Goal: Task Accomplishment & Management: Use online tool/utility

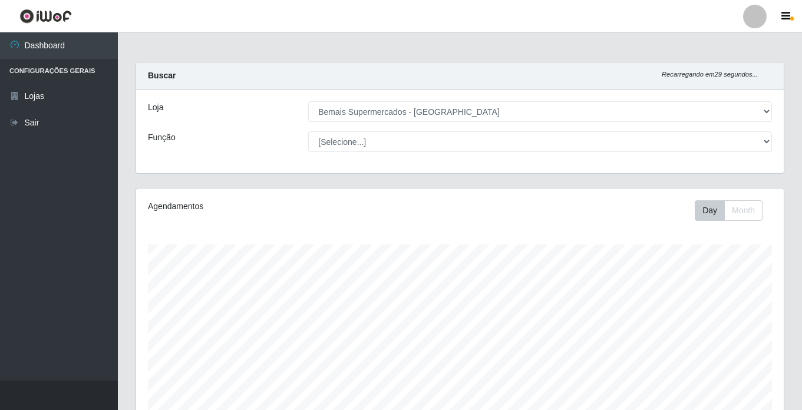
select select "250"
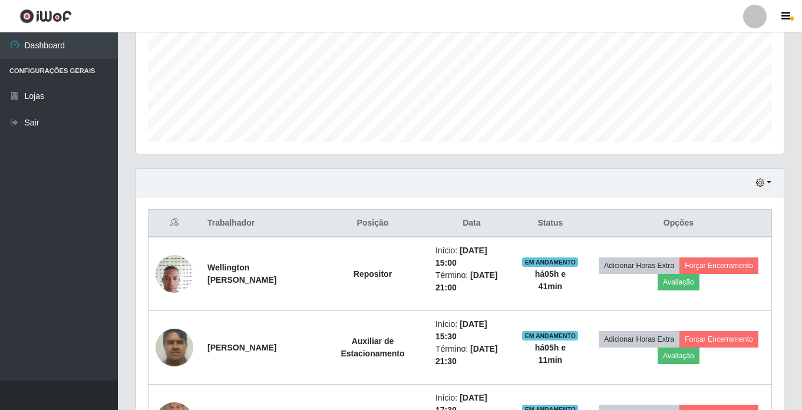
scroll to position [281, 0]
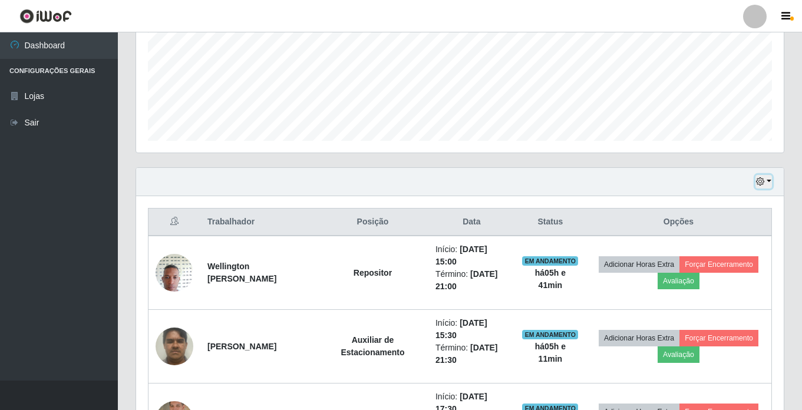
click at [770, 182] on button "button" at bounding box center [764, 182] width 17 height 14
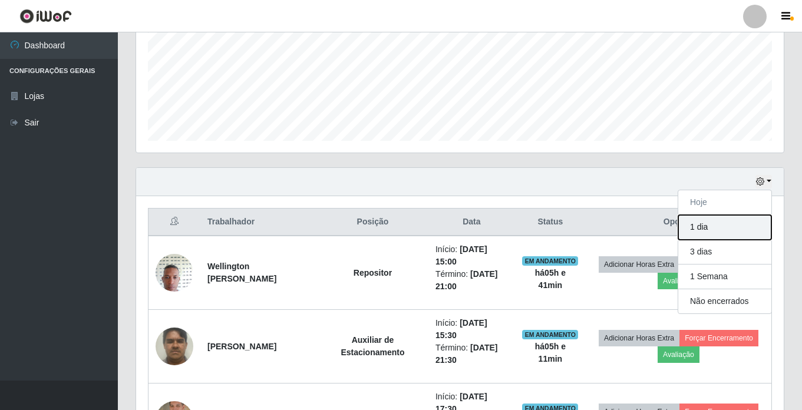
click at [715, 227] on button "1 dia" at bounding box center [724, 227] width 93 height 25
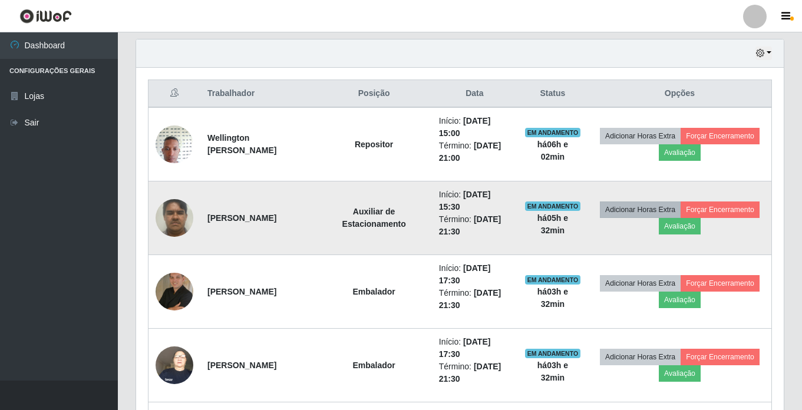
scroll to position [413, 0]
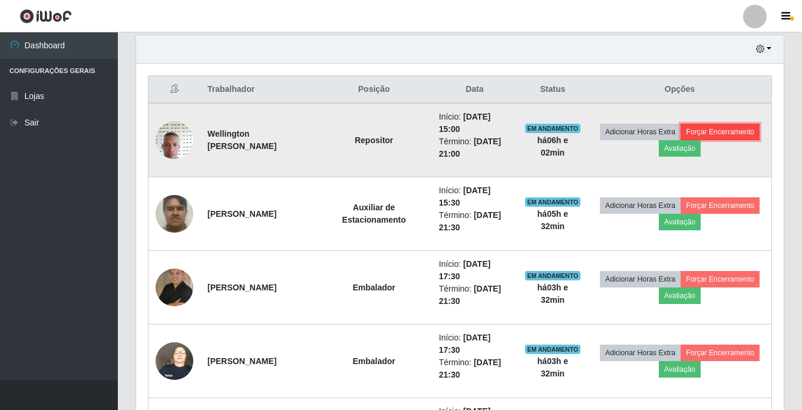
click at [735, 133] on button "Forçar Encerramento" at bounding box center [720, 132] width 79 height 17
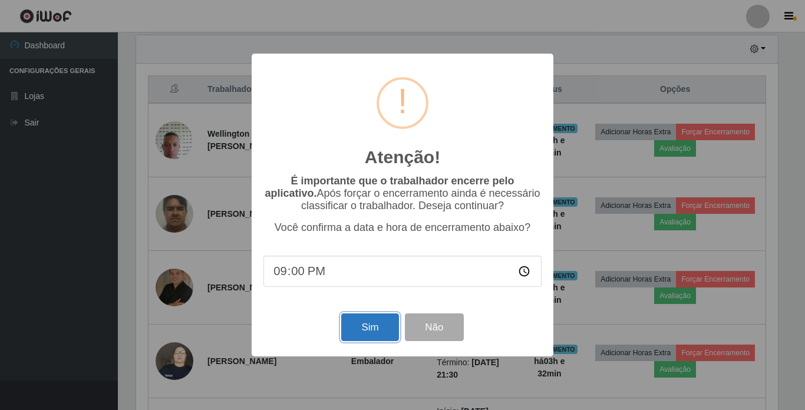
click at [375, 332] on button "Sim" at bounding box center [369, 328] width 57 height 28
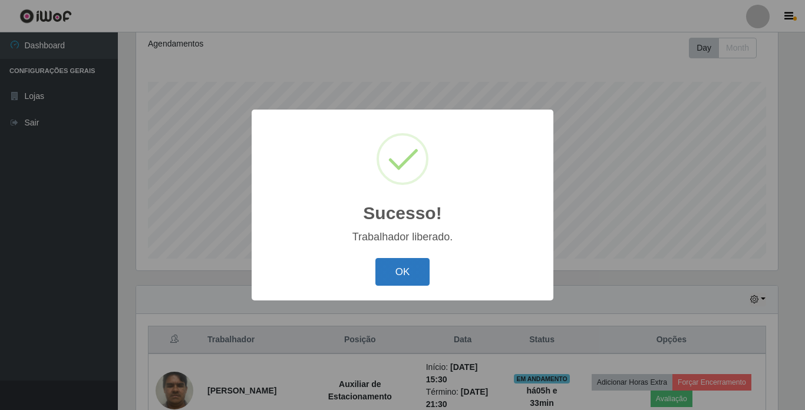
click at [414, 278] on button "OK" at bounding box center [402, 272] width 55 height 28
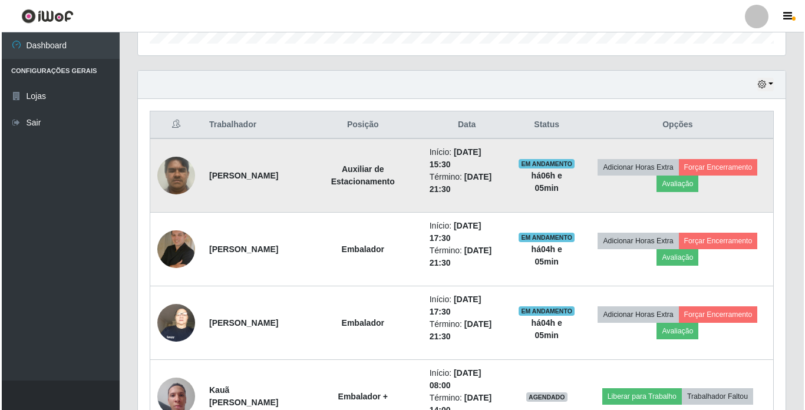
scroll to position [398, 0]
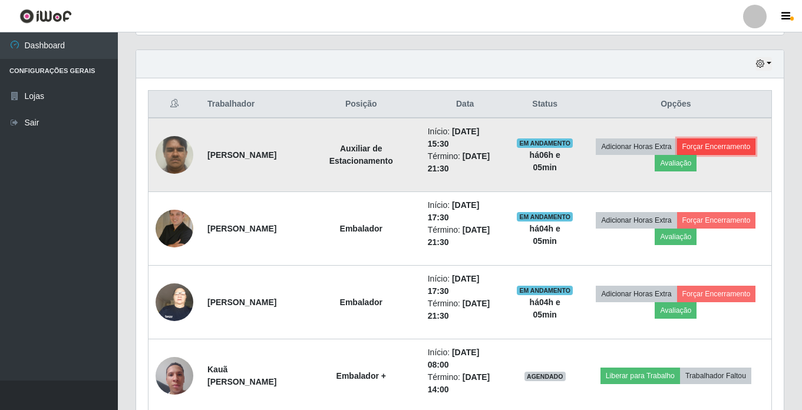
click at [726, 149] on button "Forçar Encerramento" at bounding box center [716, 146] width 79 height 17
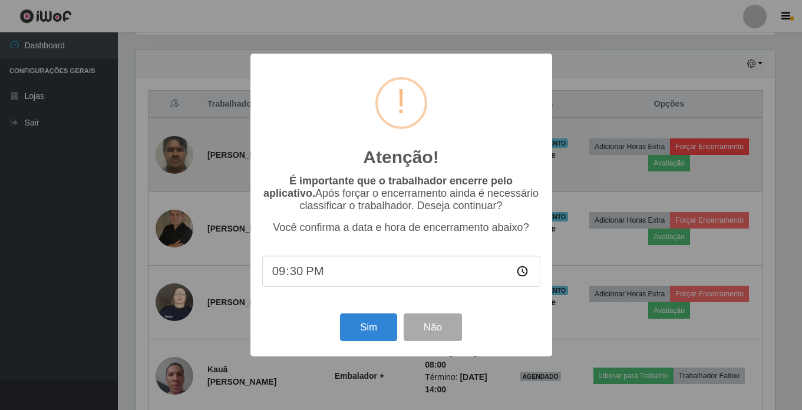
scroll to position [245, 642]
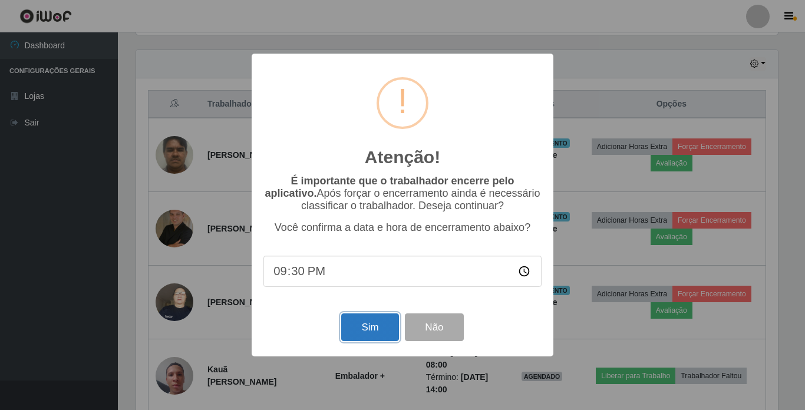
click at [363, 325] on button "Sim" at bounding box center [369, 328] width 57 height 28
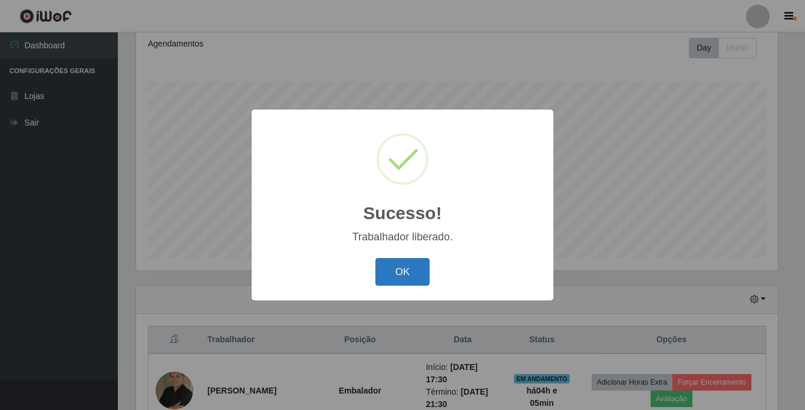
click at [390, 282] on button "OK" at bounding box center [402, 272] width 55 height 28
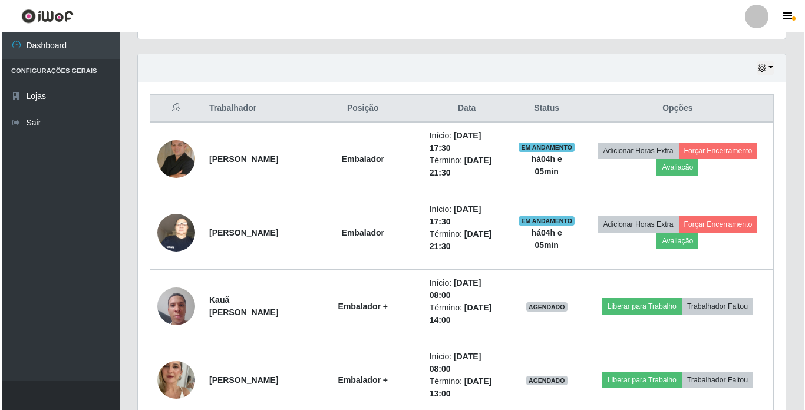
scroll to position [398, 0]
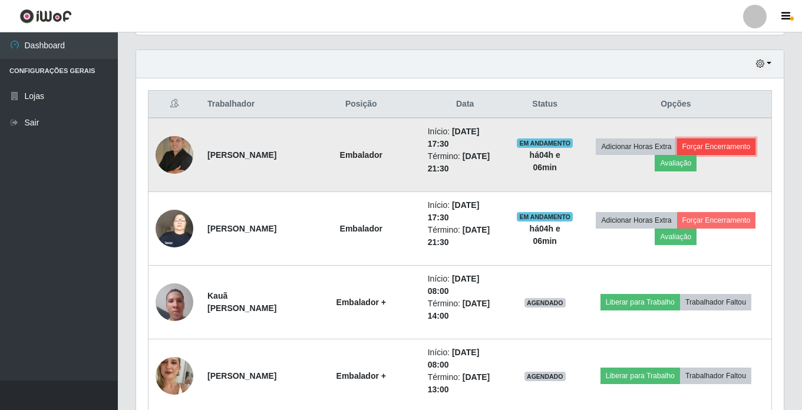
click at [745, 142] on button "Forçar Encerramento" at bounding box center [716, 146] width 79 height 17
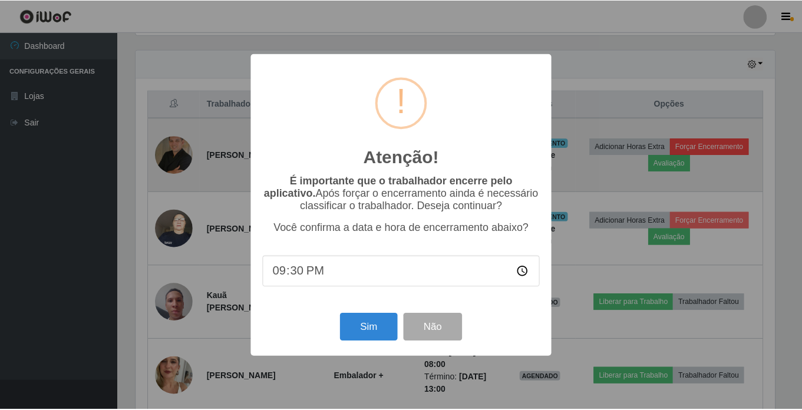
scroll to position [245, 642]
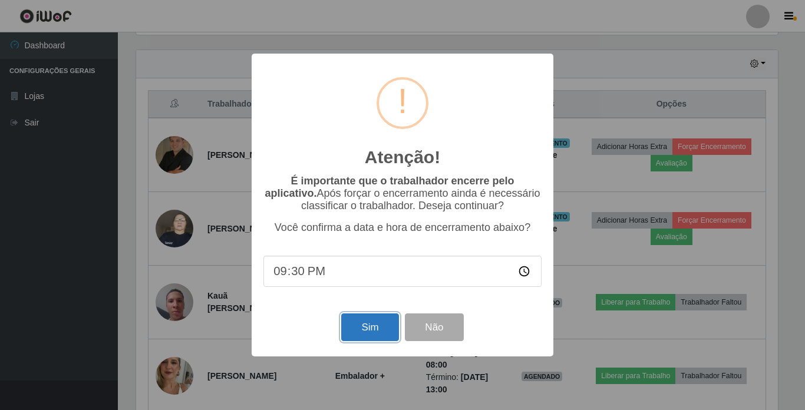
click at [357, 317] on button "Sim" at bounding box center [369, 328] width 57 height 28
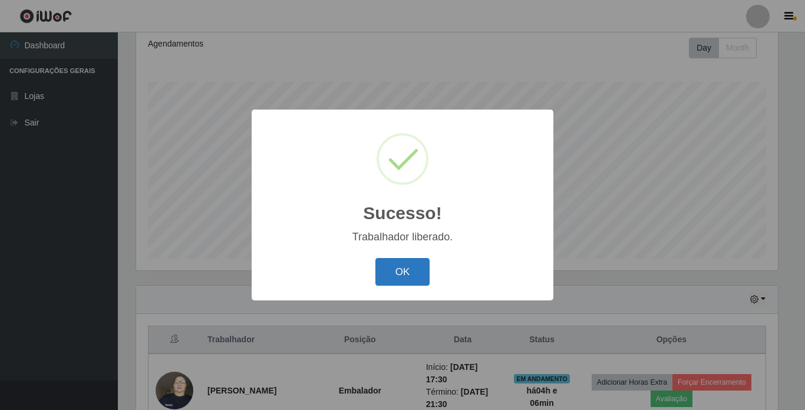
click at [400, 260] on button "OK" at bounding box center [402, 272] width 55 height 28
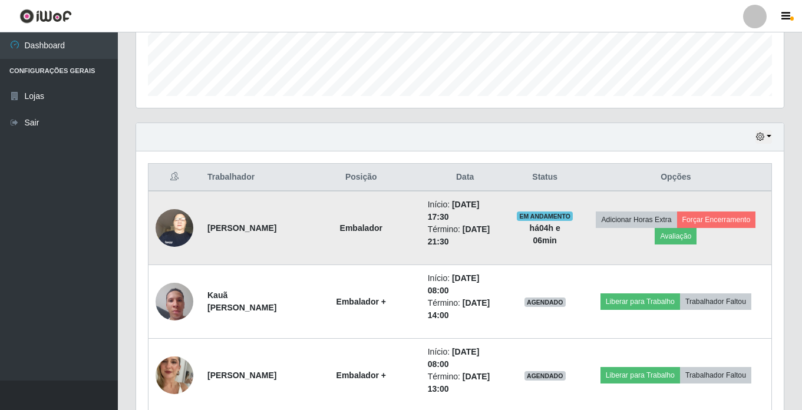
scroll to position [339, 0]
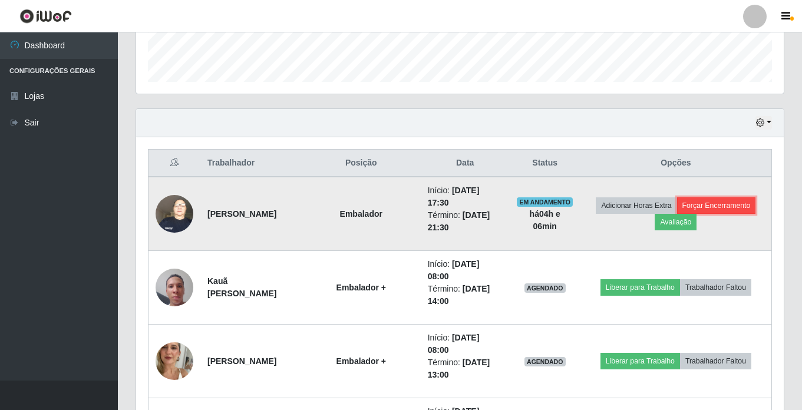
click at [744, 204] on button "Forçar Encerramento" at bounding box center [716, 205] width 79 height 17
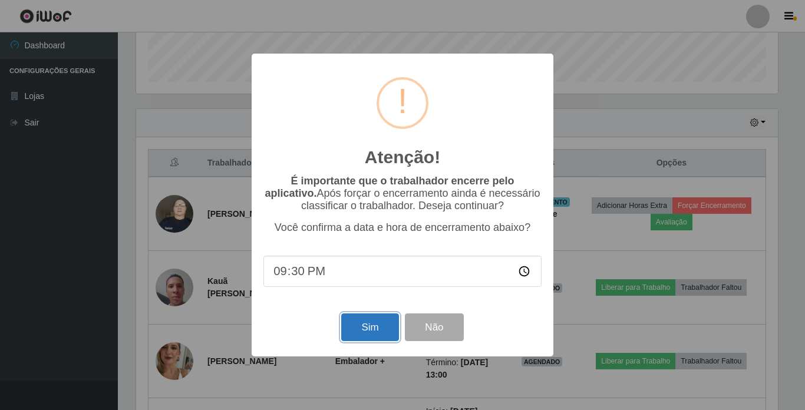
click at [351, 328] on button "Sim" at bounding box center [369, 328] width 57 height 28
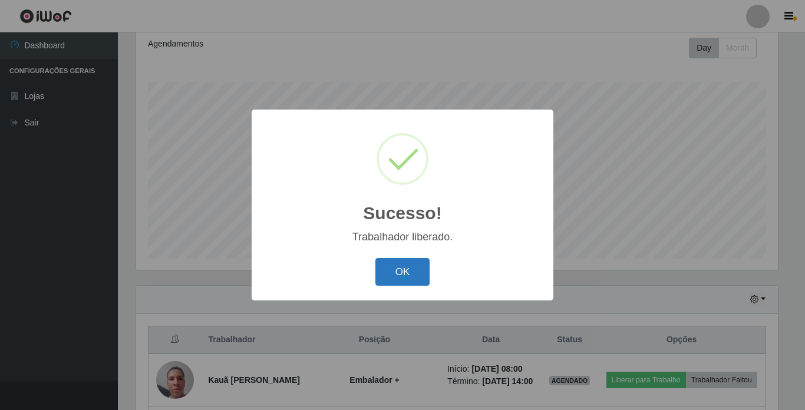
click at [398, 266] on button "OK" at bounding box center [402, 272] width 55 height 28
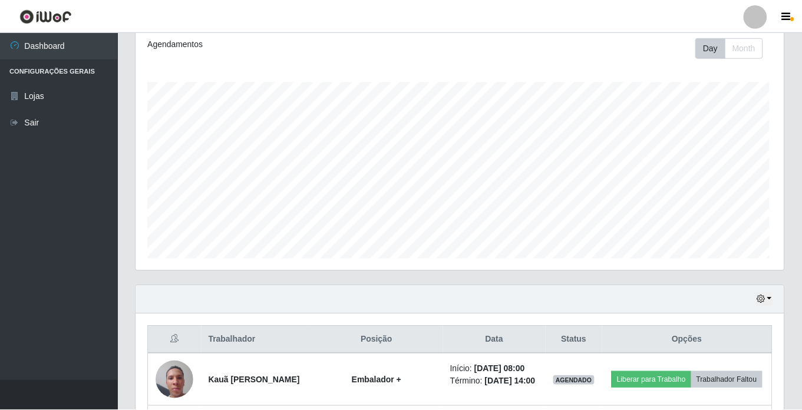
scroll to position [0, 0]
